Goal: Task Accomplishment & Management: Use online tool/utility

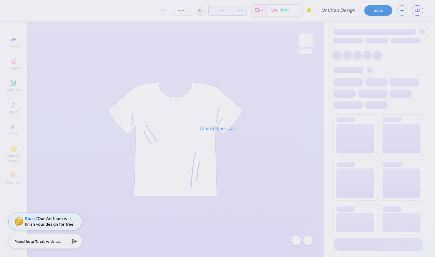
type input "parents weekend"
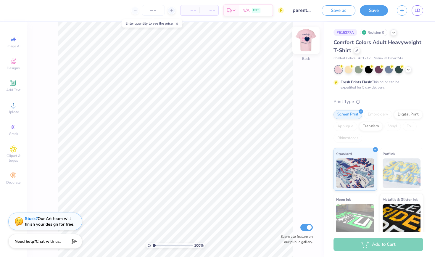
click at [307, 38] on img at bounding box center [306, 40] width 24 height 24
click at [407, 68] on icon at bounding box center [408, 69] width 5 height 5
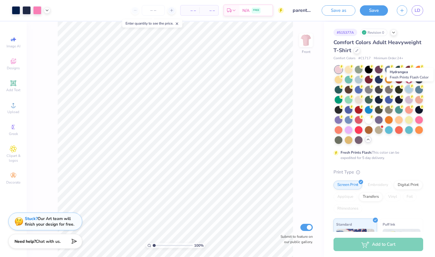
click at [411, 90] on div at bounding box center [409, 89] width 8 height 8
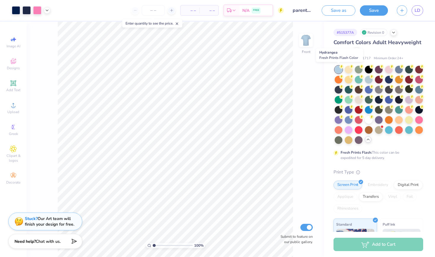
click at [337, 69] on div at bounding box center [339, 70] width 8 height 8
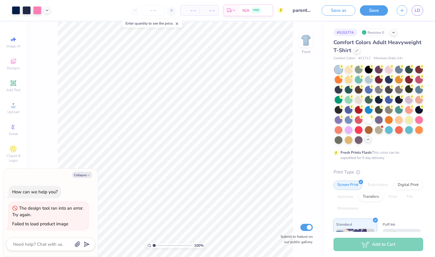
drag, startPoint x: 323, startPoint y: 50, endPoint x: 303, endPoint y: 87, distance: 42.0
click at [303, 87] on div "100 % Front Submit to feature on our public gallery." at bounding box center [176, 139] width 298 height 235
type textarea "x"
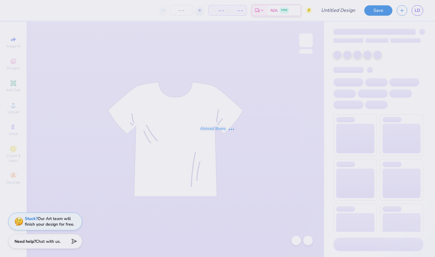
type input "parents weekend"
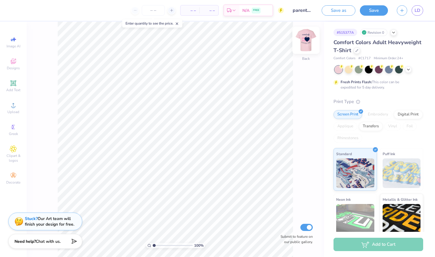
click at [311, 38] on img at bounding box center [306, 40] width 24 height 24
click at [407, 68] on icon at bounding box center [408, 69] width 5 height 5
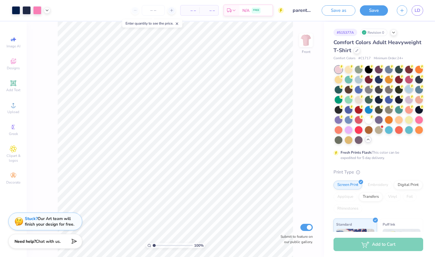
click at [410, 88] on div at bounding box center [409, 89] width 8 height 8
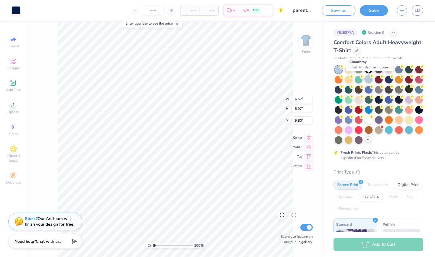
click at [367, 77] on div at bounding box center [369, 79] width 8 height 8
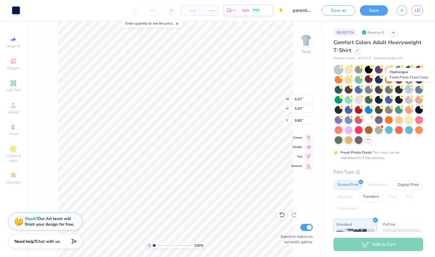
click at [409, 89] on div at bounding box center [409, 89] width 8 height 8
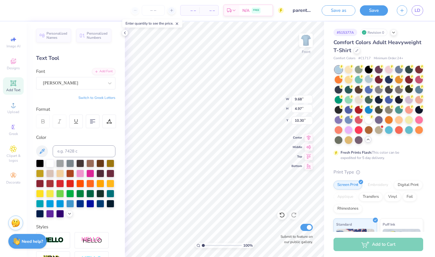
type input "8.76"
type input "4.51"
type input "10.61"
type input "1.57"
type input "1.12"
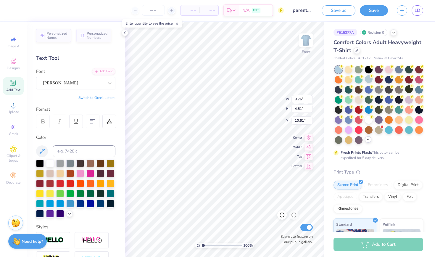
type input "8.37"
type input "8.76"
type input "4.51"
type input "10.38"
type input "10.77"
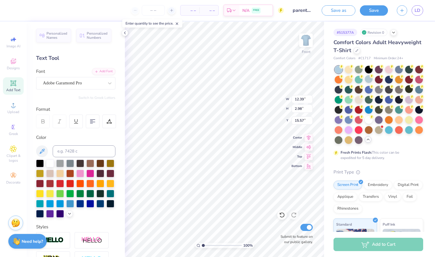
type input "2.59"
type input "15.53"
type input "3.89"
type input "8.76"
type input "4.51"
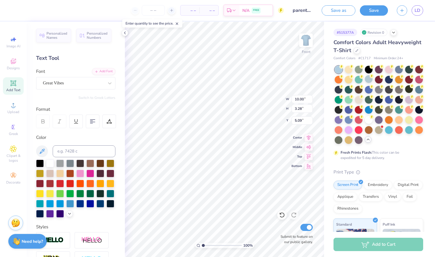
type input "10.38"
type input "1.57"
type input "1.12"
type input "8.37"
type input "8.76"
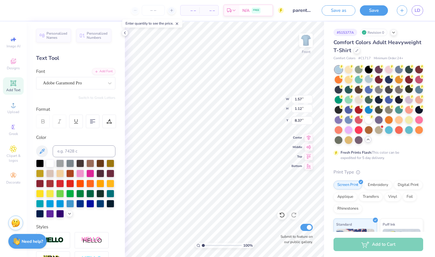
type input "4.51"
type input "8.93"
type input "14.09"
type input "8.06"
type input "4.14"
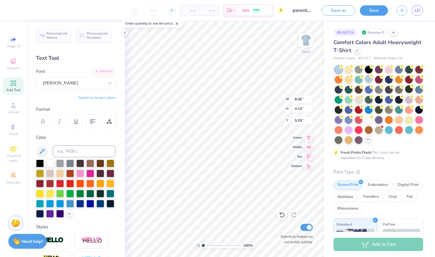
type input "8.71"
type input "14.64"
type input "8.06"
type input "4.14"
type input "9.61"
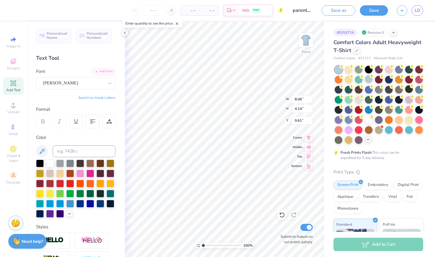
type input "1.57"
type input "1.12"
type input "9.04"
type input "10.00"
type input "3.28"
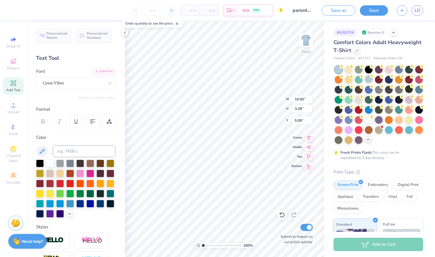
type input "5.77"
type input "8.06"
type input "4.14"
type input "10.17"
type input "1.57"
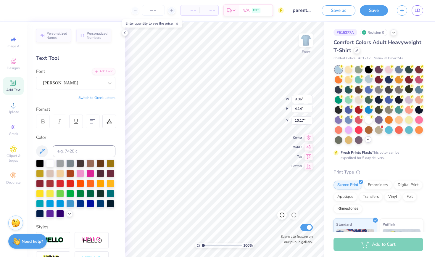
type input "1.12"
type input "8.77"
type input "10.00"
type input "3.28"
type input "6.35"
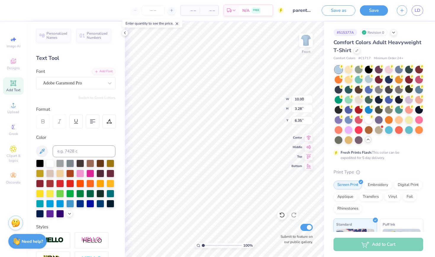
type input "1.57"
type input "1.12"
type input "9.04"
type input "8.38"
type input "4.31"
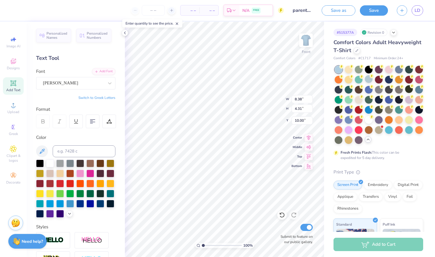
type input "9.85"
type input "10.77"
type input "2.59"
type input "14.64"
type input "8.38"
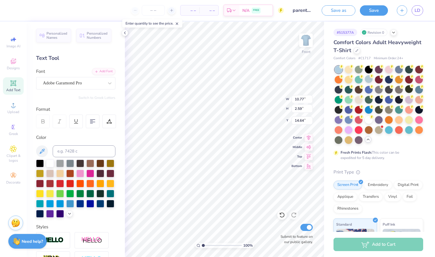
type input "4.31"
type input "9.85"
type input "1.57"
type input "1.12"
type input "9.07"
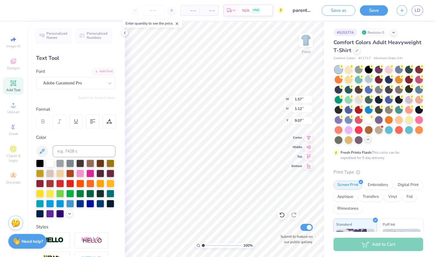
type input "5.59"
type input "1.74"
type input "18.44"
type input "10.00"
type input "3.28"
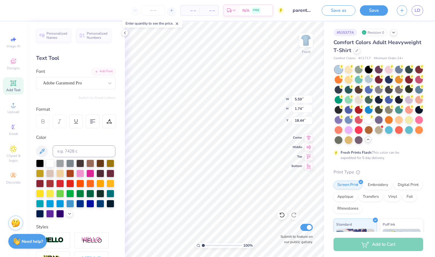
type input "6.35"
type input "8.38"
type input "4.31"
type input "9.85"
type input "10.00"
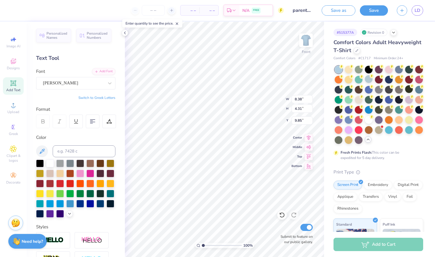
type input "3.28"
type input "6.35"
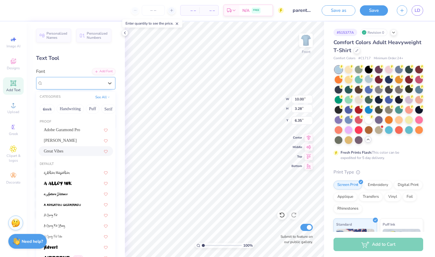
click at [98, 82] on div "Great Vibes" at bounding box center [73, 82] width 62 height 9
click at [72, 109] on button "Calligraphy" at bounding box center [74, 108] width 26 height 9
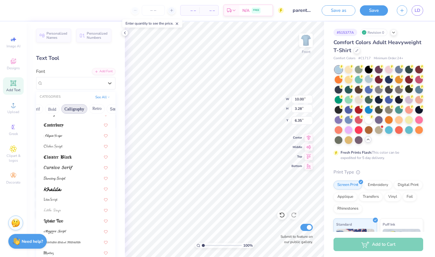
scroll to position [112, 0]
click at [58, 166] on img at bounding box center [58, 168] width 29 height 4
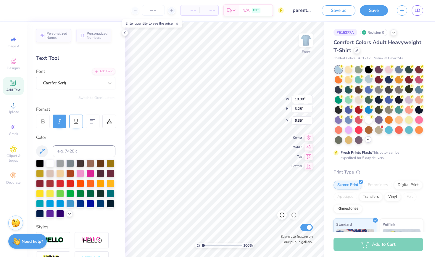
type input "14.53"
type input "2.80"
type input "6.59"
click at [67, 87] on div "Cursive Serif" at bounding box center [73, 82] width 62 height 9
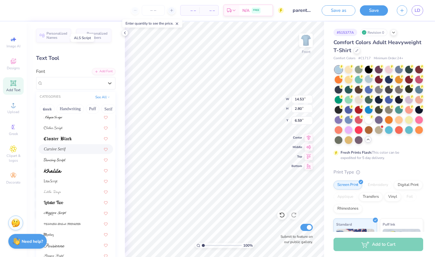
scroll to position [136, 0]
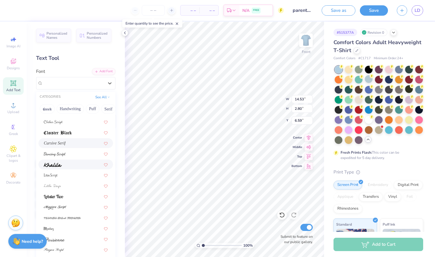
click at [54, 163] on span at bounding box center [53, 164] width 18 height 6
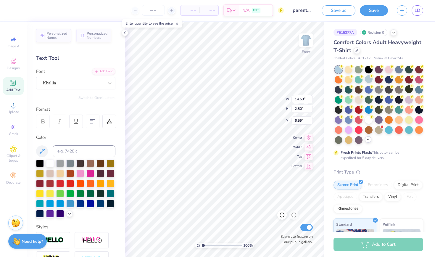
type input "13.16"
type input "3.05"
type input "6.46"
click at [52, 83] on span "Khalila" at bounding box center [49, 83] width 13 height 7
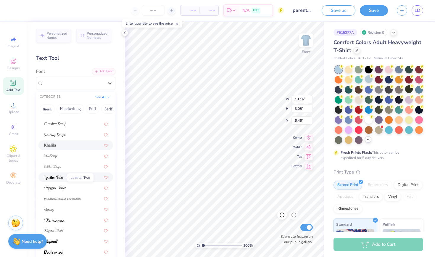
scroll to position [14, 0]
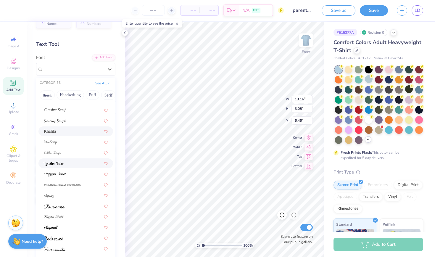
click at [51, 163] on img at bounding box center [54, 164] width 20 height 4
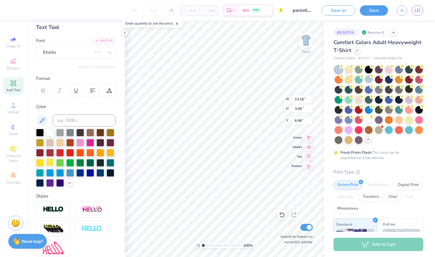
scroll to position [31, 0]
click at [55, 52] on span "Khalila" at bounding box center [49, 52] width 13 height 7
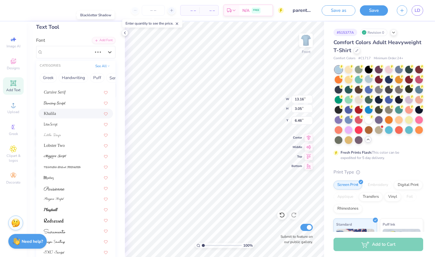
scroll to position [156, 0]
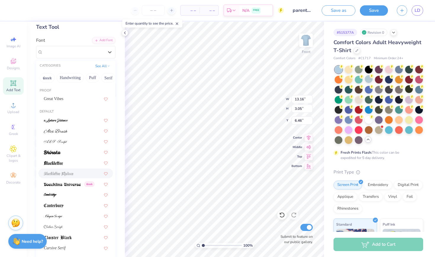
type input "10.68"
type input "2.77"
type input "6.60"
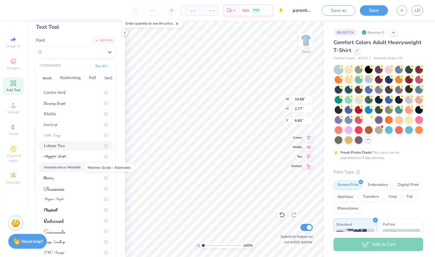
scroll to position [155, 0]
click at [63, 158] on img at bounding box center [55, 157] width 23 height 4
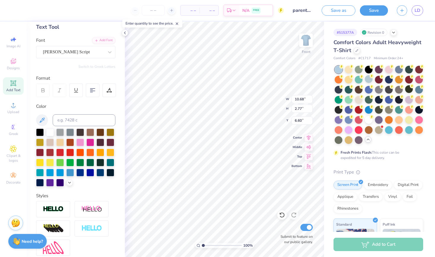
type input "14.53"
type input "3.83"
type input "6.07"
type input "12.24"
type input "3.22"
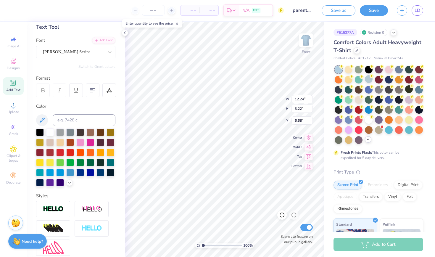
type input "6.62"
type input "1.14"
type input "0.82"
type input "9.37"
type input "9.78"
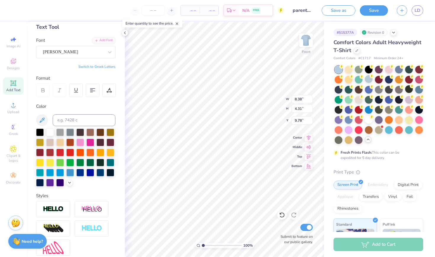
type input "12.24"
type input "3.22"
type input "6.62"
type input "1.14"
type input "0.82"
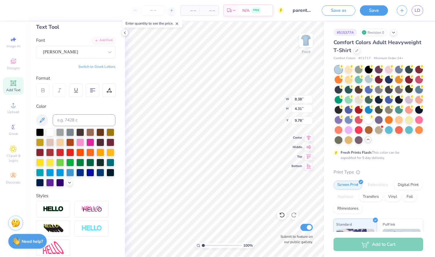
type input "9.37"
type input "8.38"
type input "4.31"
type input "9.78"
type input "12.24"
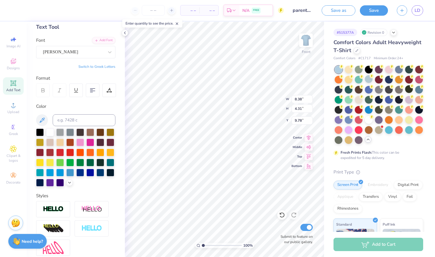
type input "3.22"
type input "6.62"
type input "8.38"
type input "4.31"
type input "9.78"
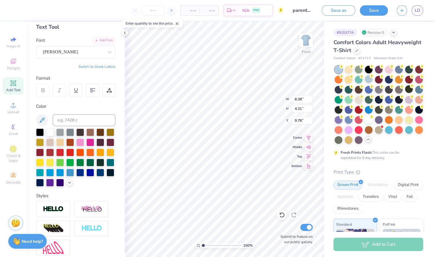
type input "1.14"
type input "0.82"
type input "9.03"
type input "15.18"
type input "8.38"
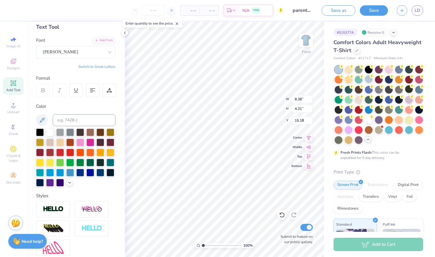
type input "4.31"
type input "10.33"
type input "8.99"
type input "4.62"
type input "10.29"
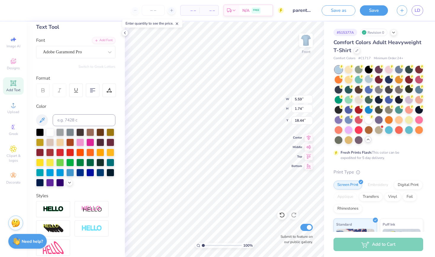
type input "18.52"
type textarea "parents weekend 2025"
type input "18.37"
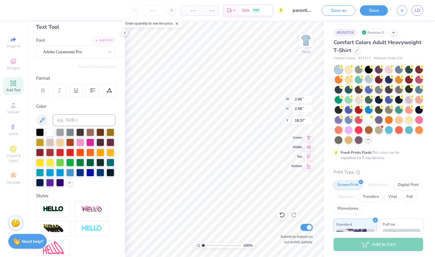
type input "18.29"
type textarea "parents weekend 2025"
type input "18.88"
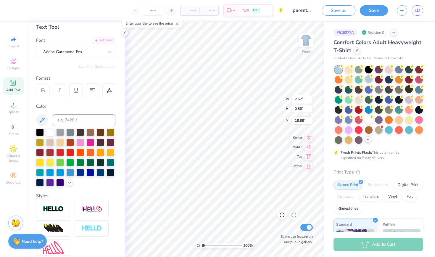
type textarea "PARENTS WEEKEND 2025"
type input "18.82"
type input "19.17"
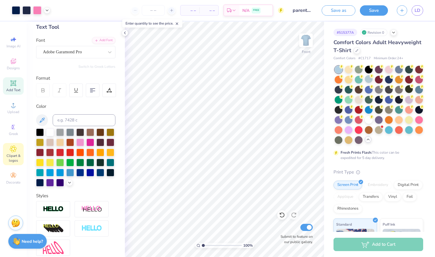
click at [15, 149] on icon at bounding box center [13, 148] width 3 height 3
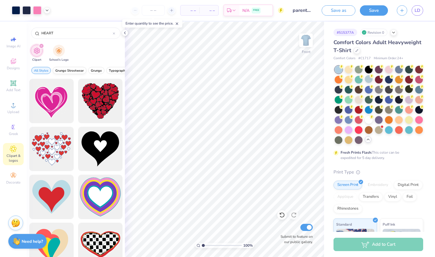
type input "HEART"
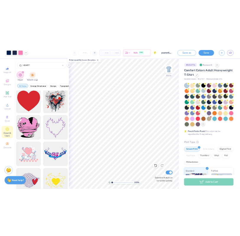
scroll to position [964, 0]
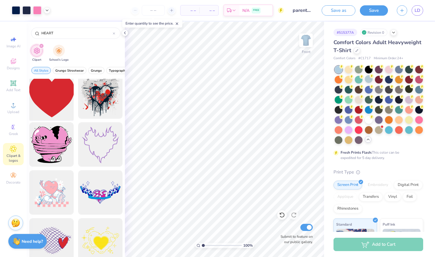
click at [55, 102] on div at bounding box center [51, 96] width 49 height 49
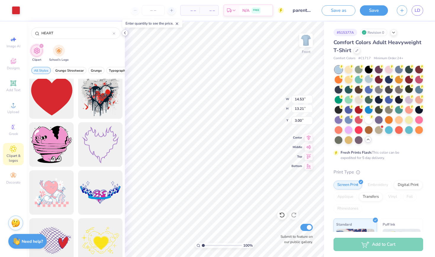
click at [124, 34] on icon at bounding box center [125, 33] width 5 height 5
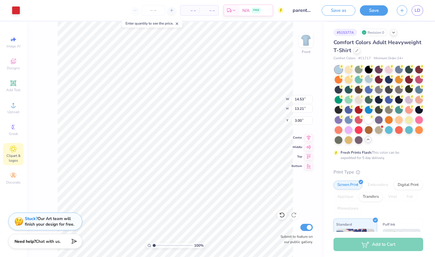
type input "2.56"
type input "2.33"
type input "9.85"
type input "1.48"
type input "1.35"
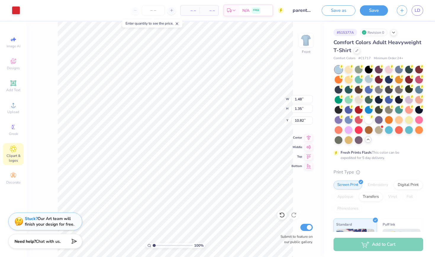
type input "10.29"
click at [15, 9] on div at bounding box center [16, 10] width 8 height 8
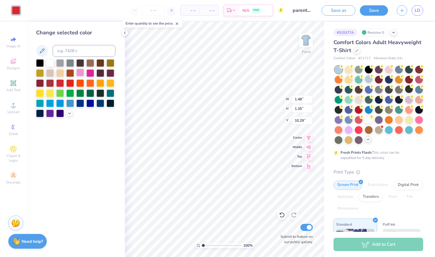
click at [79, 73] on div at bounding box center [80, 73] width 8 height 8
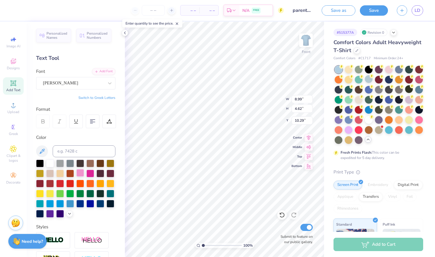
click at [82, 173] on div at bounding box center [80, 173] width 8 height 8
type input "17.44"
type input "1.00"
type input "0.91"
type input "17.88"
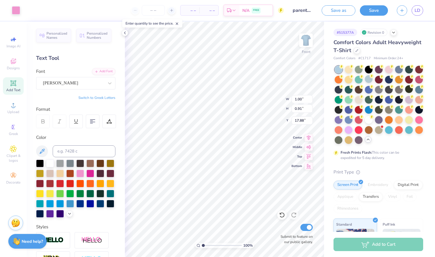
type input "17.77"
type input "1.01"
type input "0.92"
type input "10.71"
type input "8.99"
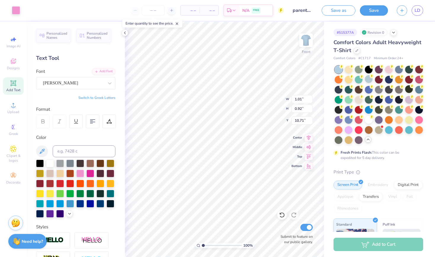
type input "4.62"
type input "10.29"
type input "1.01"
type input "0.92"
type input "10.29"
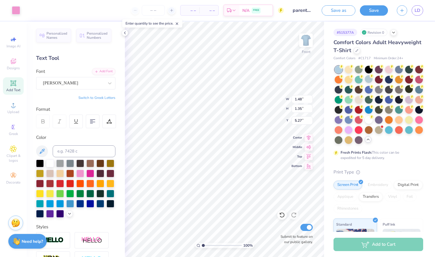
type input "1.09"
type input "0.99"
type input "5.63"
type input "6.13"
type input "1.48"
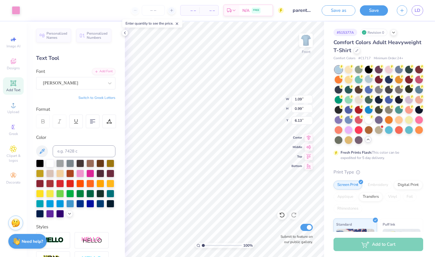
type input "1.35"
type input "5.27"
type input "0.82"
type input "0.74"
type input "5.88"
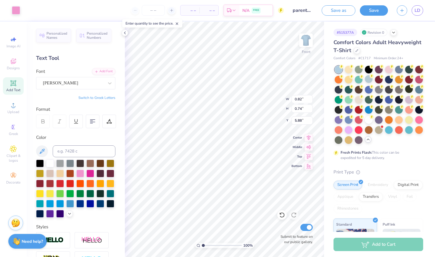
type input "11.44"
